Goal: Task Accomplishment & Management: Complete application form

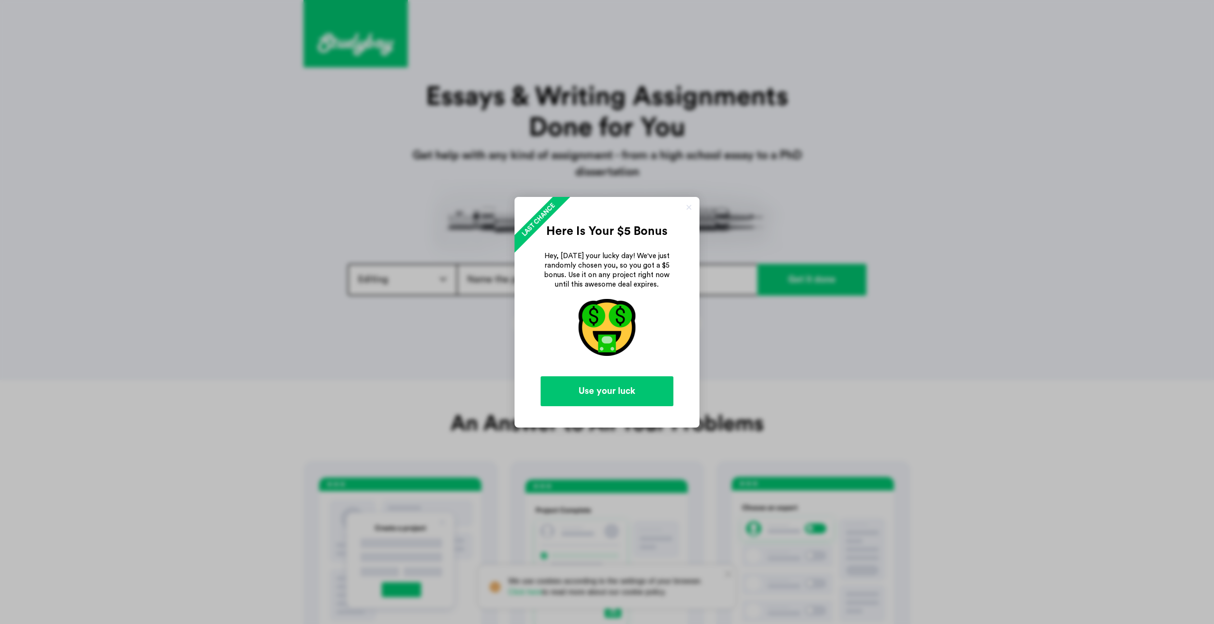
click at [692, 207] on link at bounding box center [688, 206] width 9 height 9
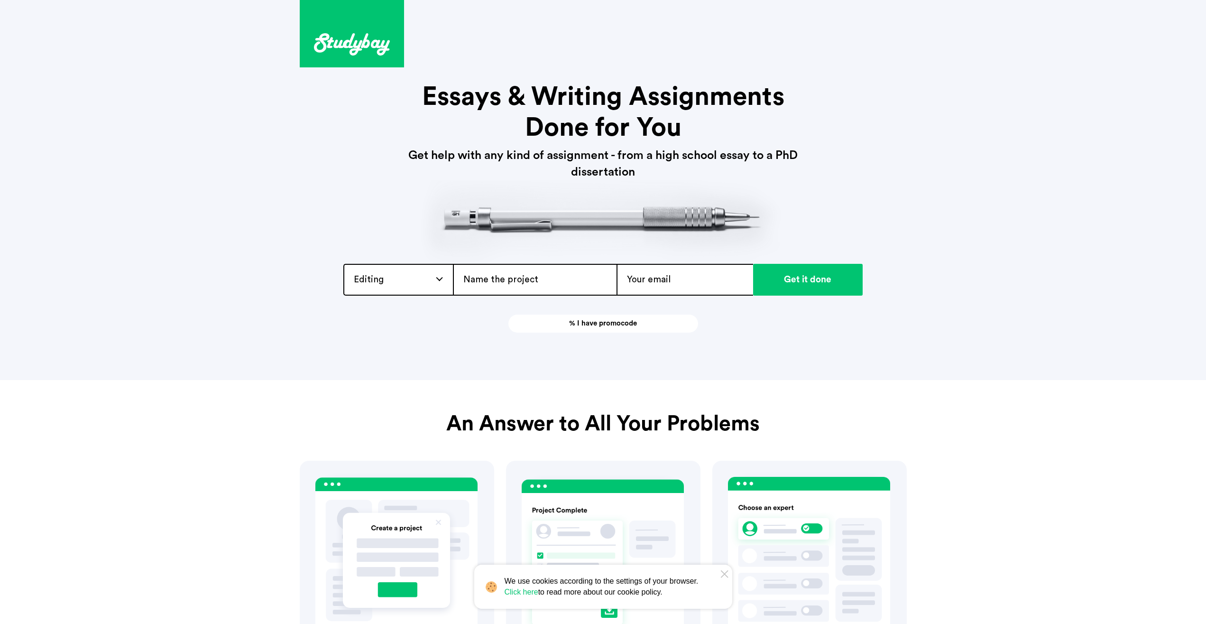
click at [439, 280] on div "Editing Admission / Scholarship Essay Annotated Bibliography Application Essay …" at bounding box center [397, 280] width 109 height 32
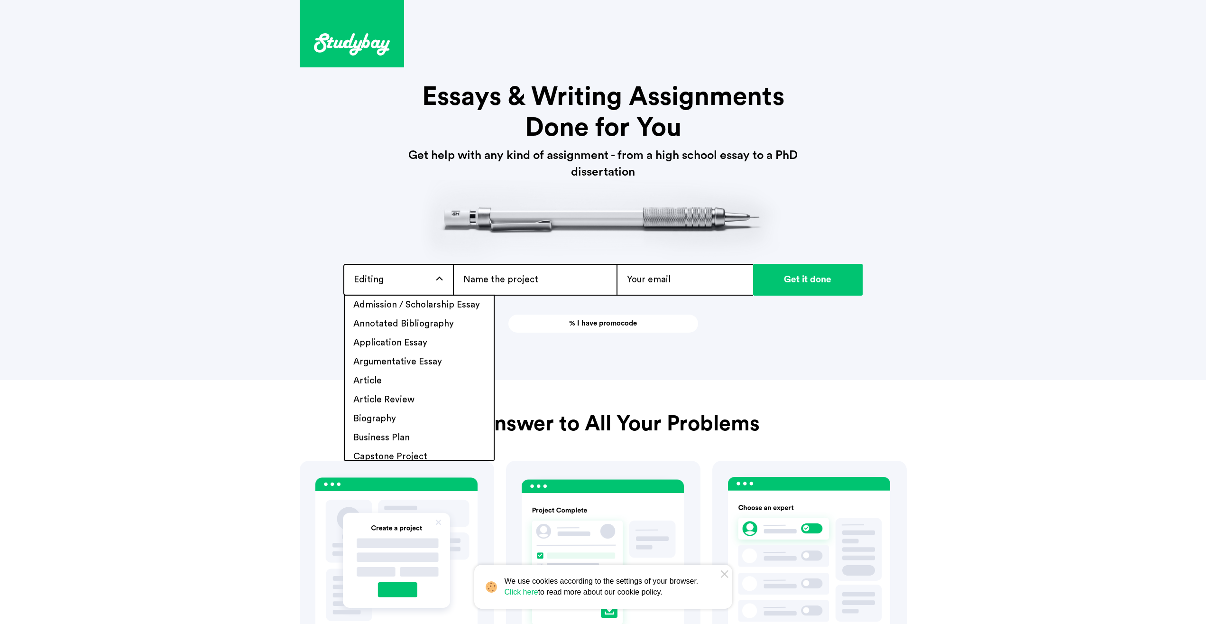
click at [439, 280] on div "Editing Admission / Scholarship Essay Annotated Bibliography Application Essay …" at bounding box center [397, 280] width 109 height 32
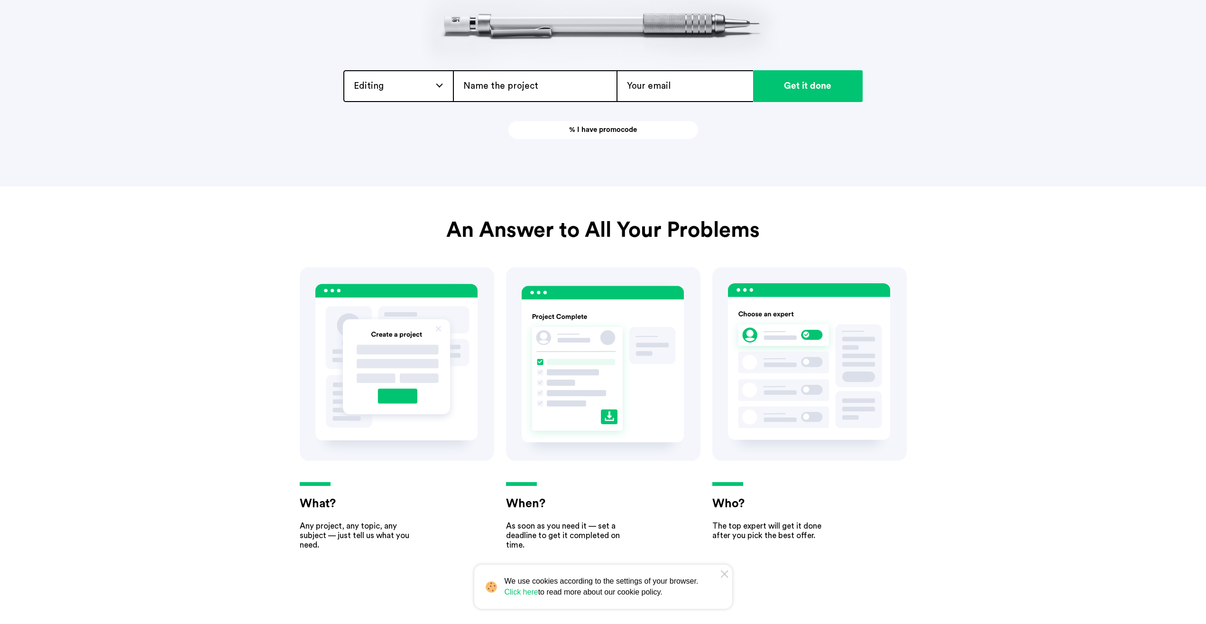
scroll to position [435, 0]
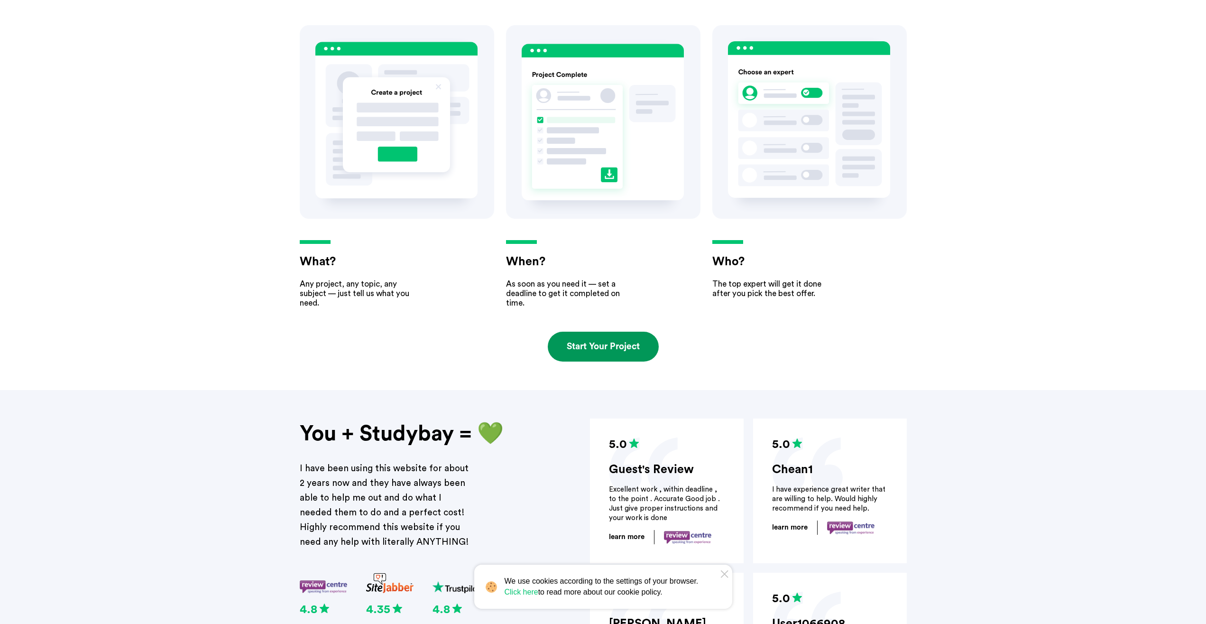
click at [596, 351] on link "Start Your Project" at bounding box center [603, 346] width 111 height 30
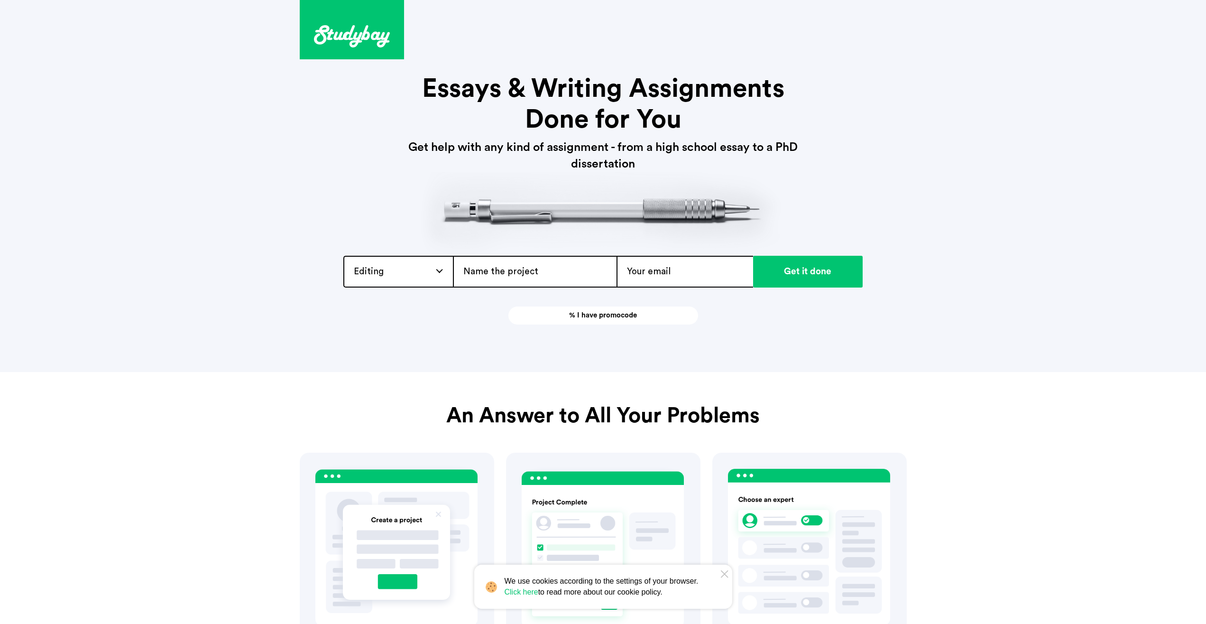
scroll to position [0, 0]
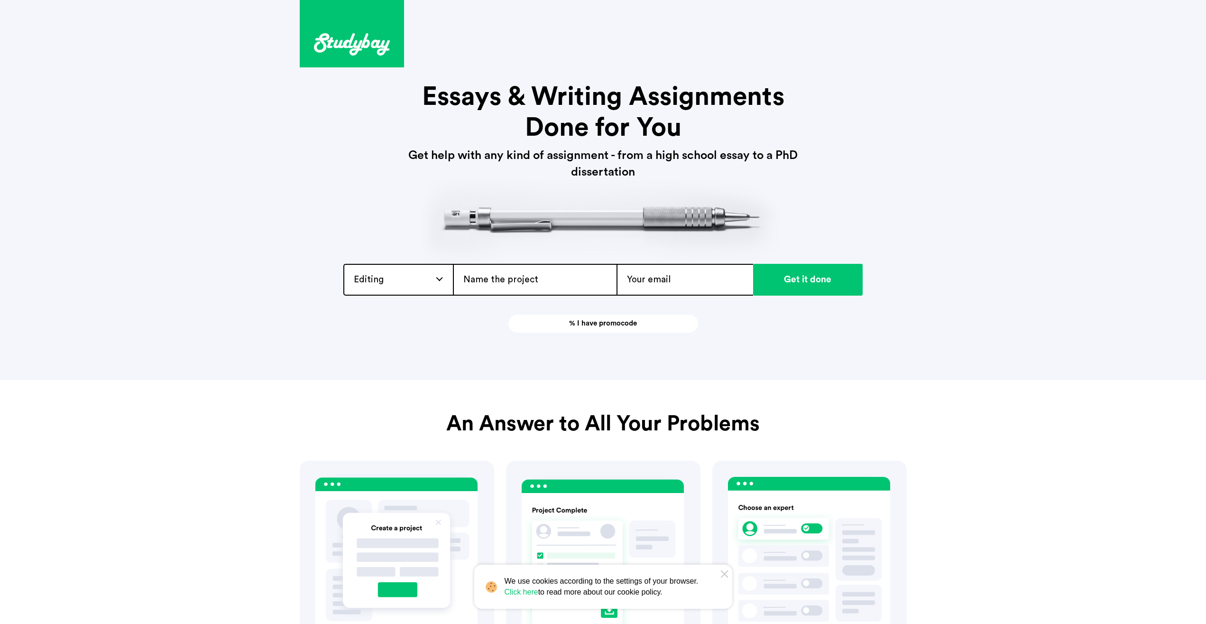
click at [712, 277] on input "email" at bounding box center [684, 280] width 137 height 32
click at [578, 323] on link "% I have promocode" at bounding box center [603, 323] width 190 height 18
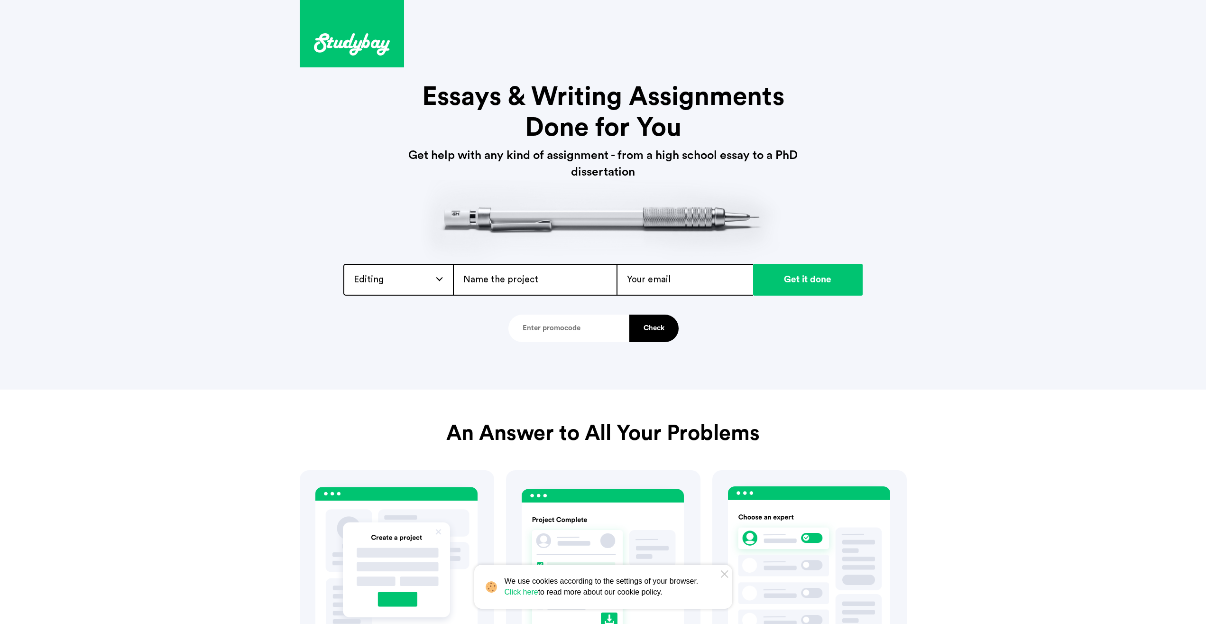
click at [552, 329] on input "text" at bounding box center [568, 328] width 121 height 28
click at [649, 329] on button "Check" at bounding box center [653, 328] width 49 height 28
click at [593, 369] on header "[PHONE_NUMBER] [EMAIL_ADDRESS][DOMAIN_NAME] Essays & Writing Assignments Done f…" at bounding box center [603, 194] width 1206 height 389
click at [644, 329] on img at bounding box center [643, 328] width 9 height 9
click at [246, 266] on header "[PHONE_NUMBER] [EMAIL_ADDRESS][DOMAIN_NAME] Essays & Writing Assignments Done f…" at bounding box center [603, 194] width 1206 height 389
